Goal: Transaction & Acquisition: Subscribe to service/newsletter

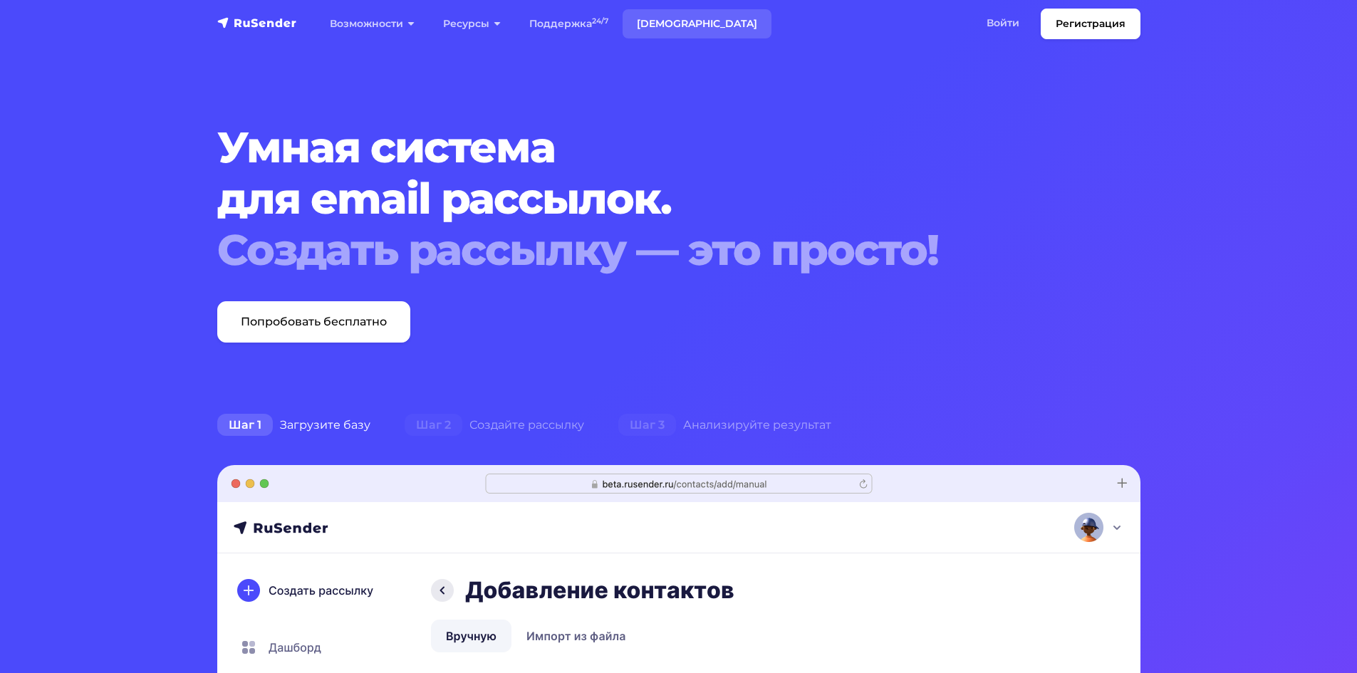
click at [650, 22] on link "[DEMOGRAPHIC_DATA]" at bounding box center [697, 23] width 149 height 29
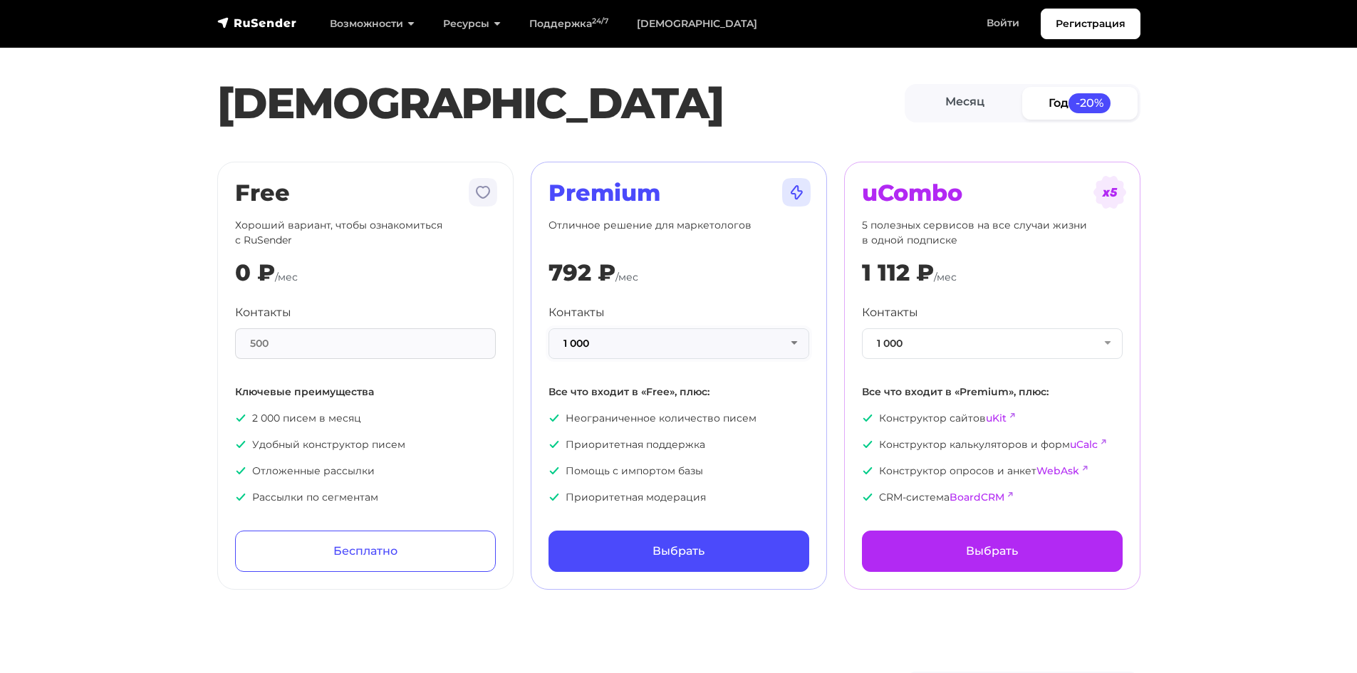
click at [645, 354] on button "1 000" at bounding box center [679, 343] width 261 height 31
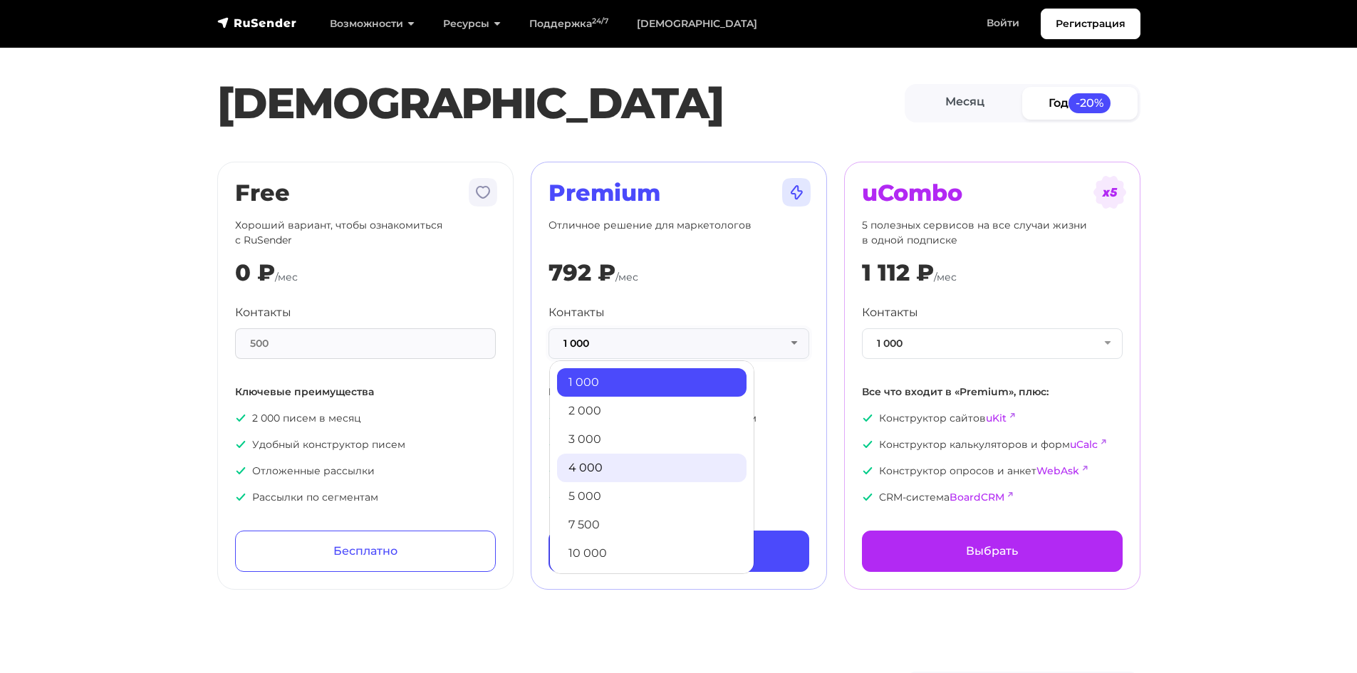
scroll to position [71, 0]
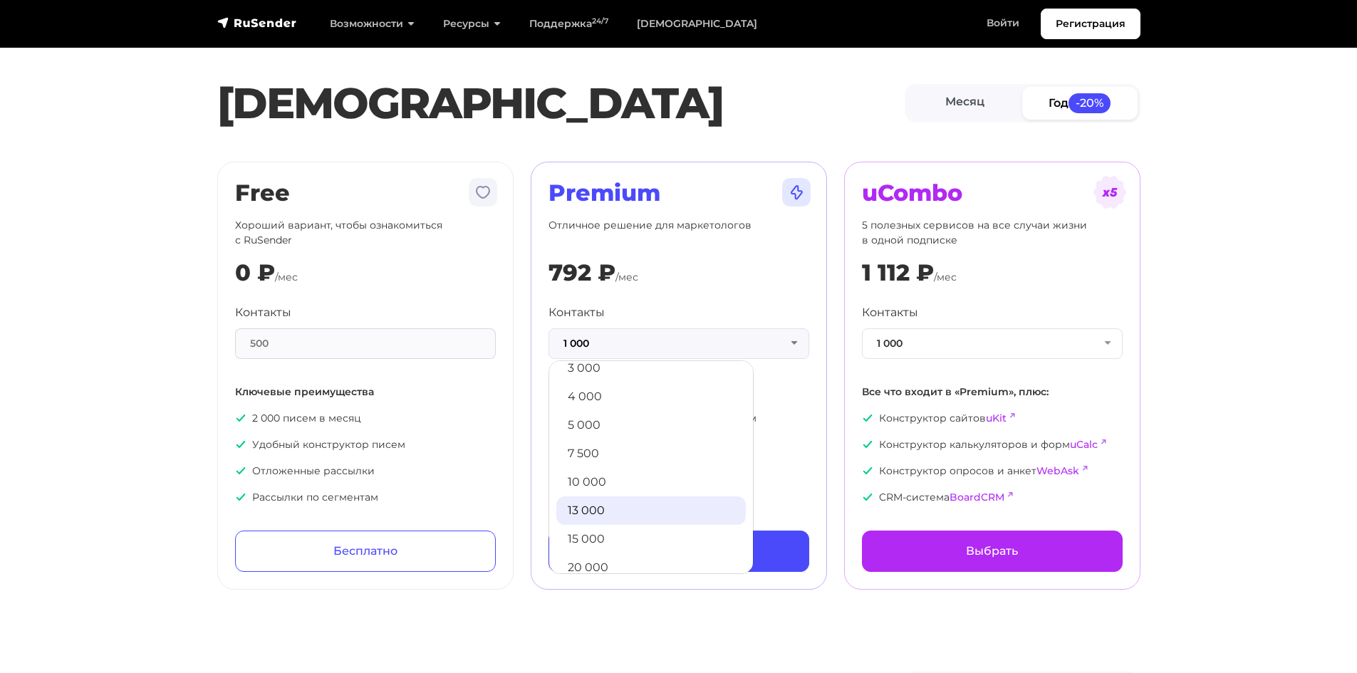
click at [628, 512] on link "13 000" at bounding box center [651, 511] width 190 height 29
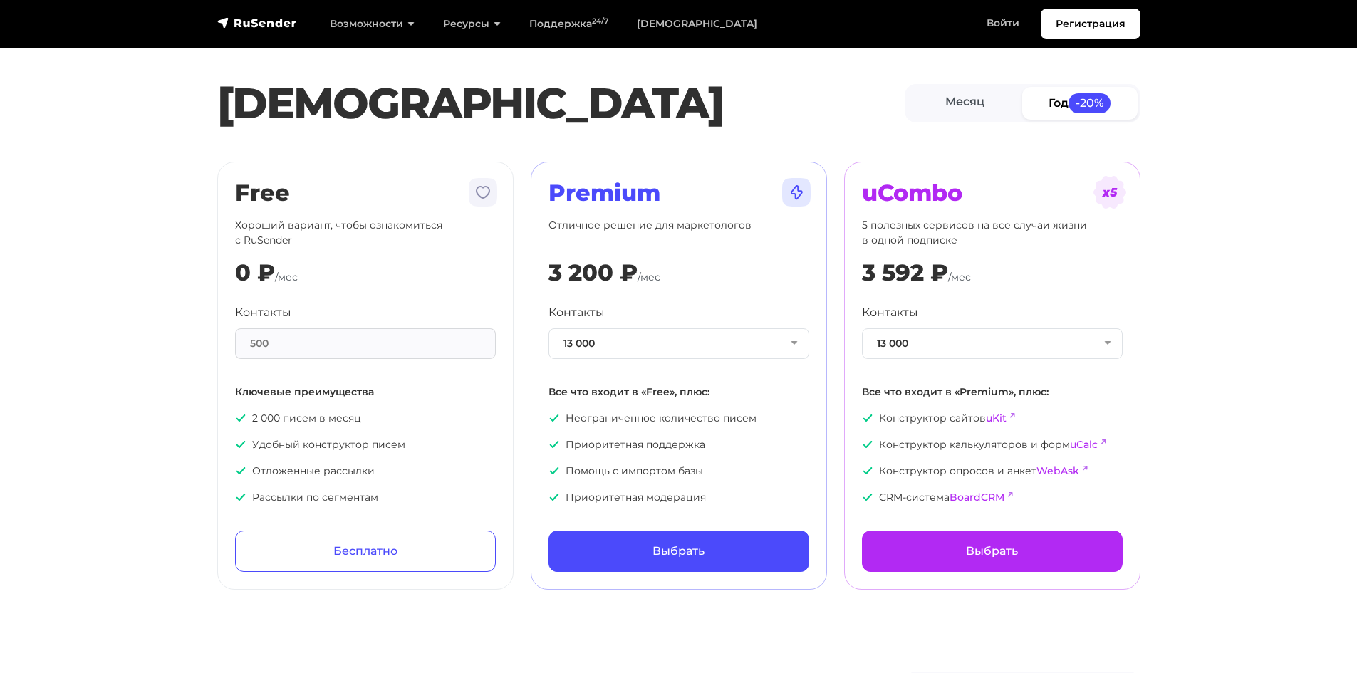
click at [576, 314] on label "Контакты" at bounding box center [577, 312] width 56 height 17
click at [576, 328] on button "13 000" at bounding box center [679, 343] width 261 height 31
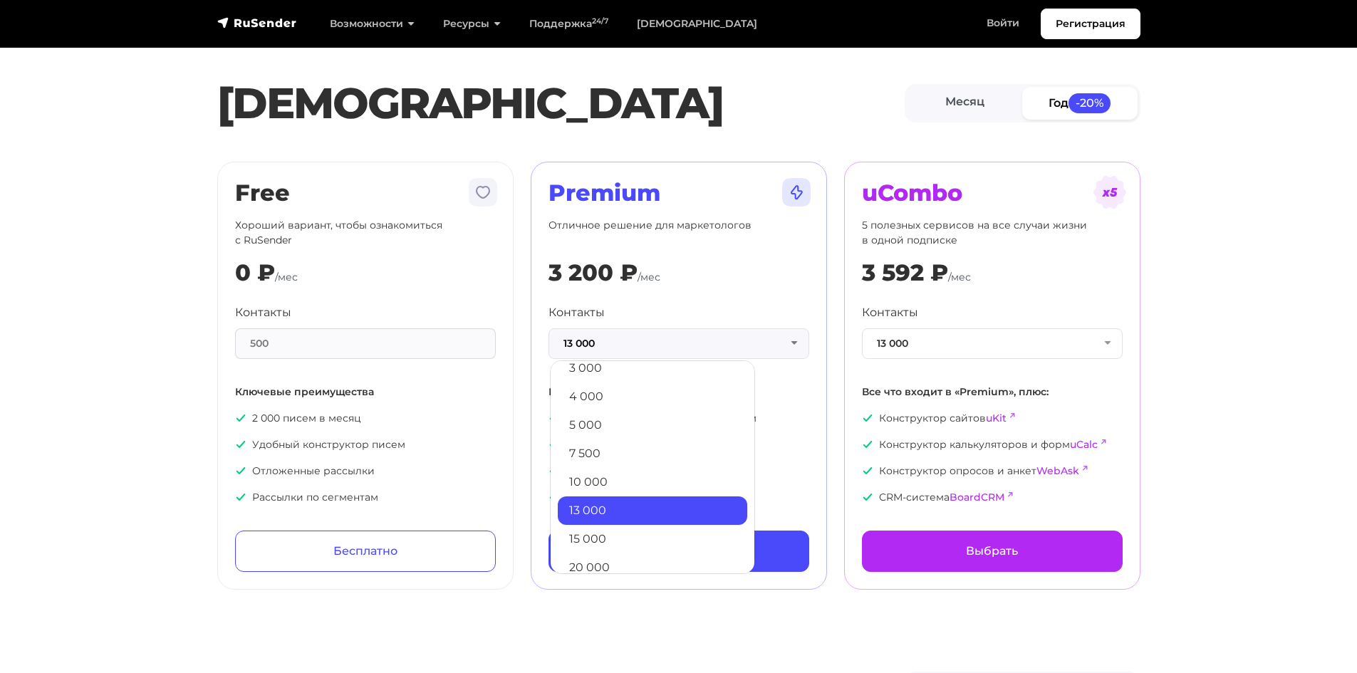
click at [604, 504] on link "13 000" at bounding box center [653, 511] width 190 height 29
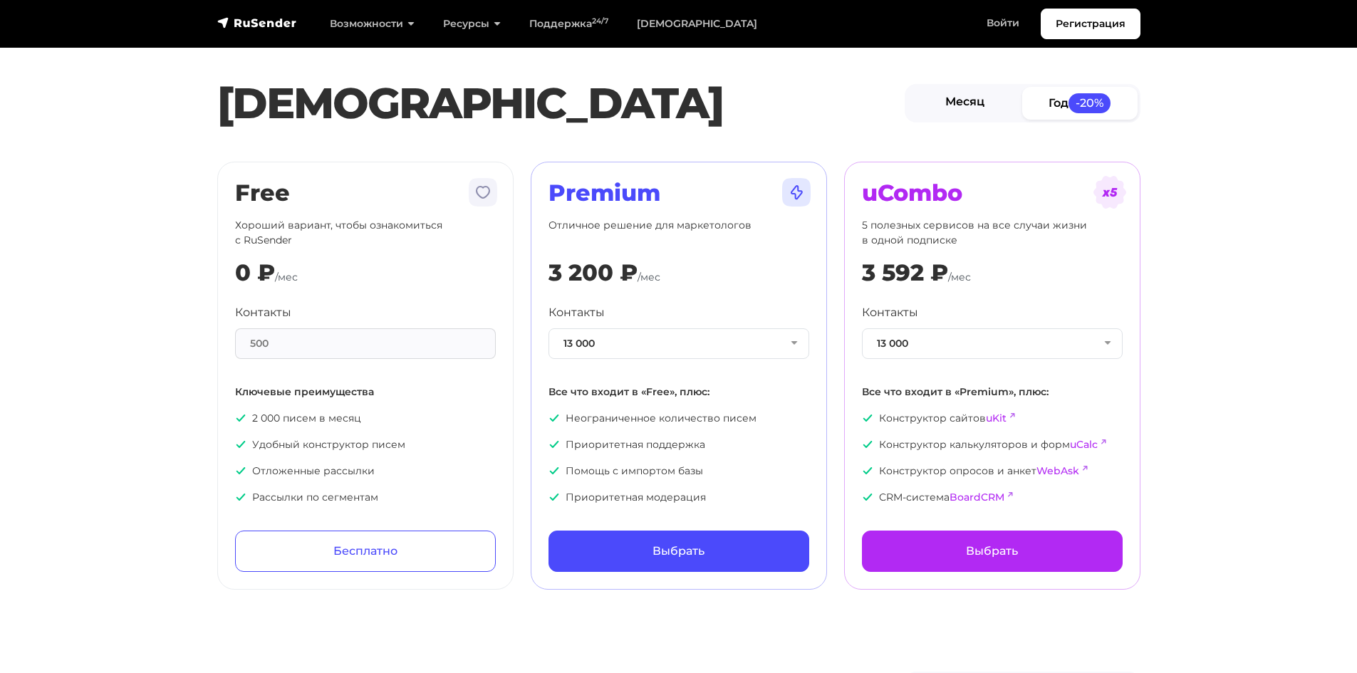
click at [961, 108] on link "Месяц" at bounding box center [965, 103] width 115 height 32
